Goal: Task Accomplishment & Management: Manage account settings

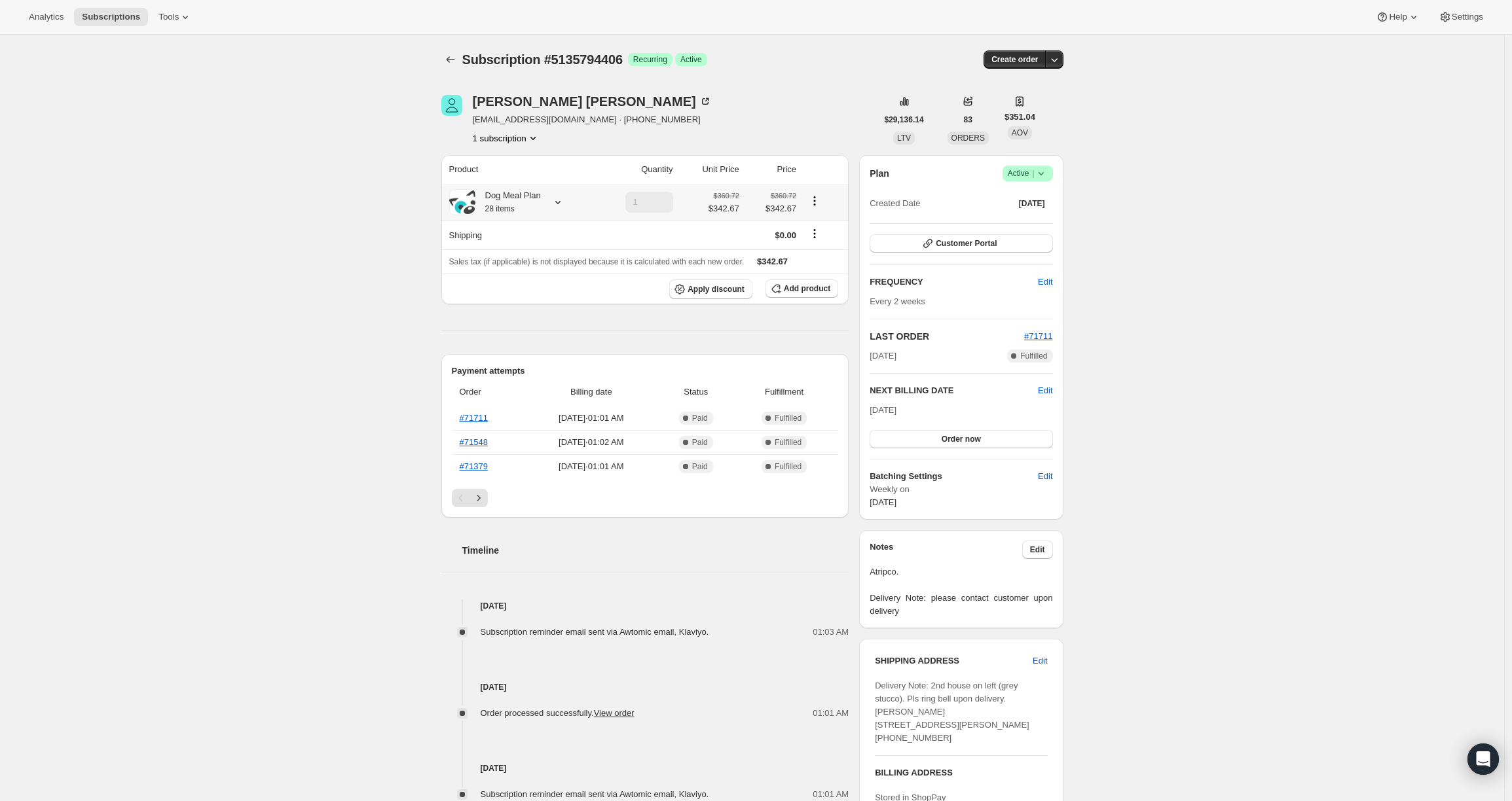
click at [529, 207] on div "Dog Meal Plan 28 items" at bounding box center [508, 203] width 65 height 26
click at [449, 63] on icon "Subscriptions" at bounding box center [450, 59] width 13 height 13
click at [690, 290] on span "Apply discount" at bounding box center [716, 289] width 57 height 10
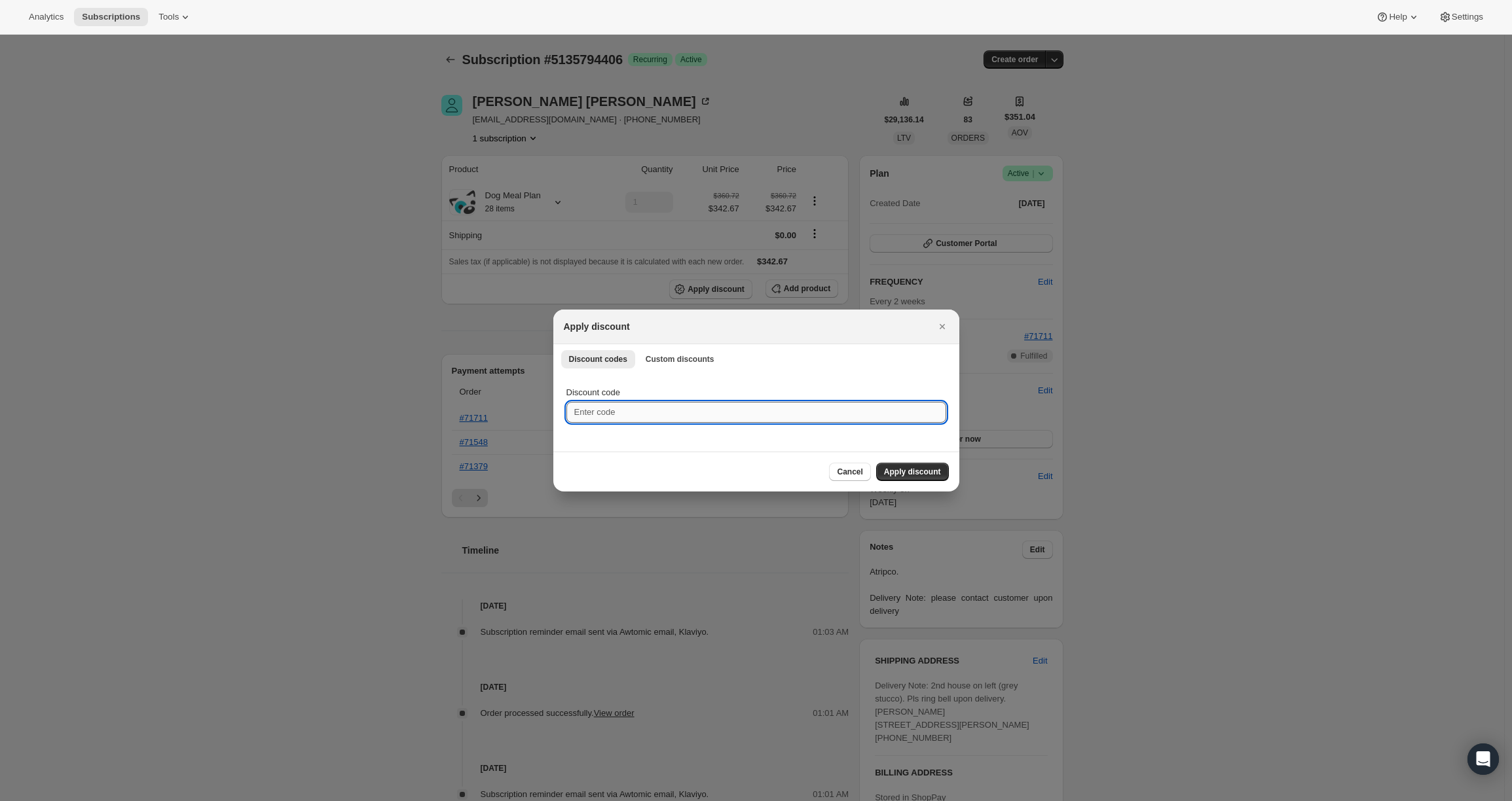
click at [643, 413] on input "Discount code" at bounding box center [756, 412] width 380 height 21
paste input "HAPPYBIRTHDAYBKWFHB8Q"
type input "HAPPYBIRTHDAYBKWFHB8Q"
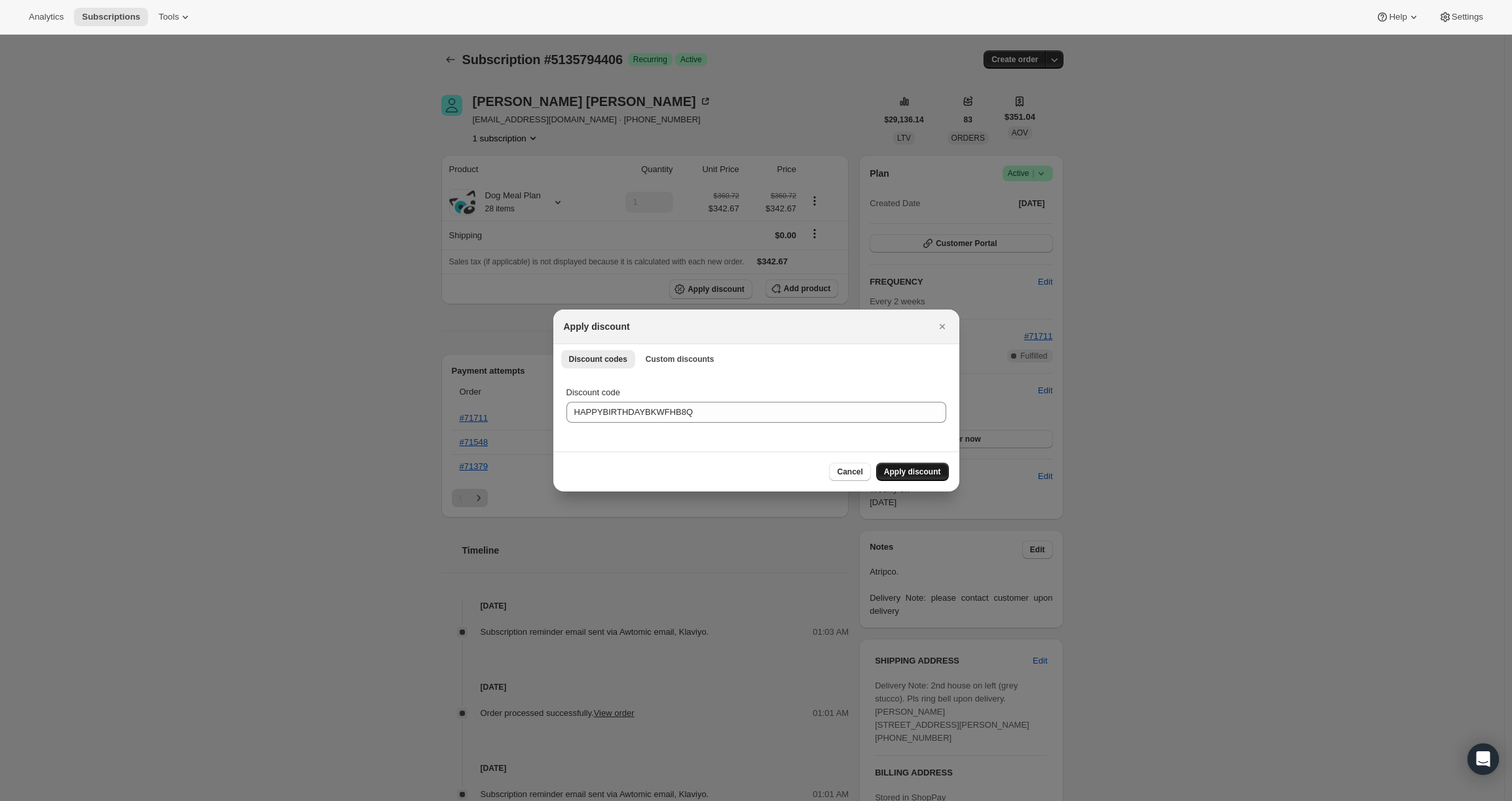
click at [933, 472] on span "Apply discount" at bounding box center [911, 472] width 57 height 10
